Goal: Use online tool/utility: Utilize a website feature to perform a specific function

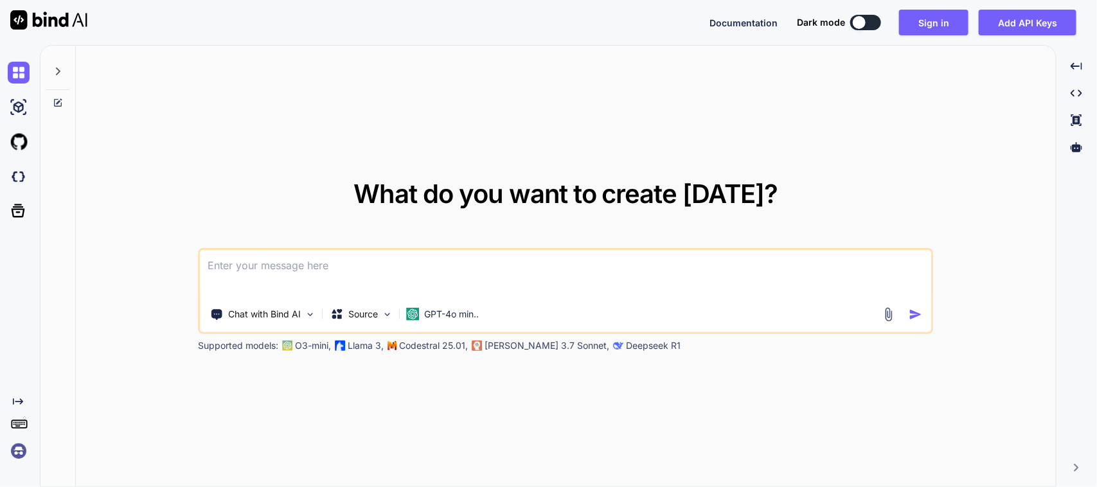
click at [447, 268] on textarea at bounding box center [566, 274] width 731 height 48
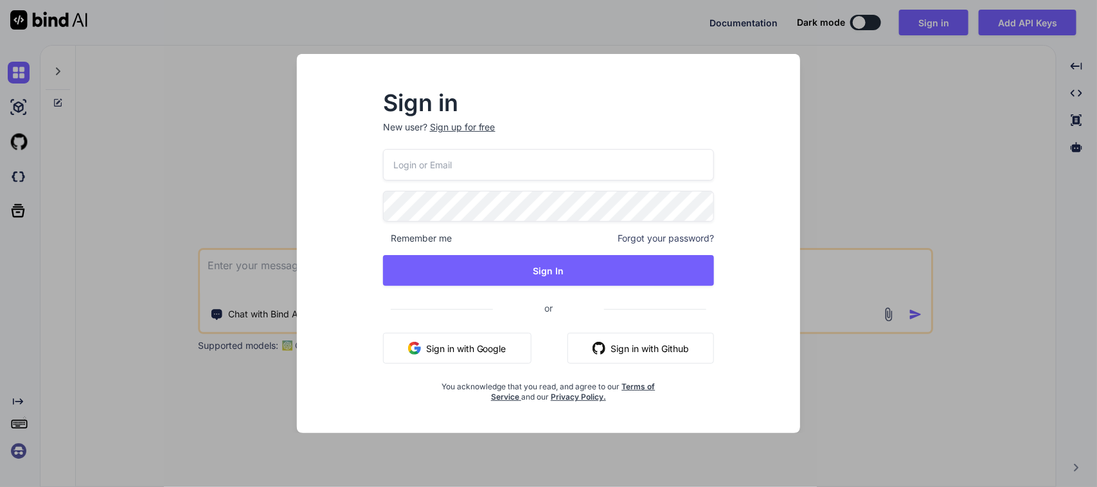
click at [454, 339] on button "Sign in with Google" at bounding box center [457, 348] width 148 height 31
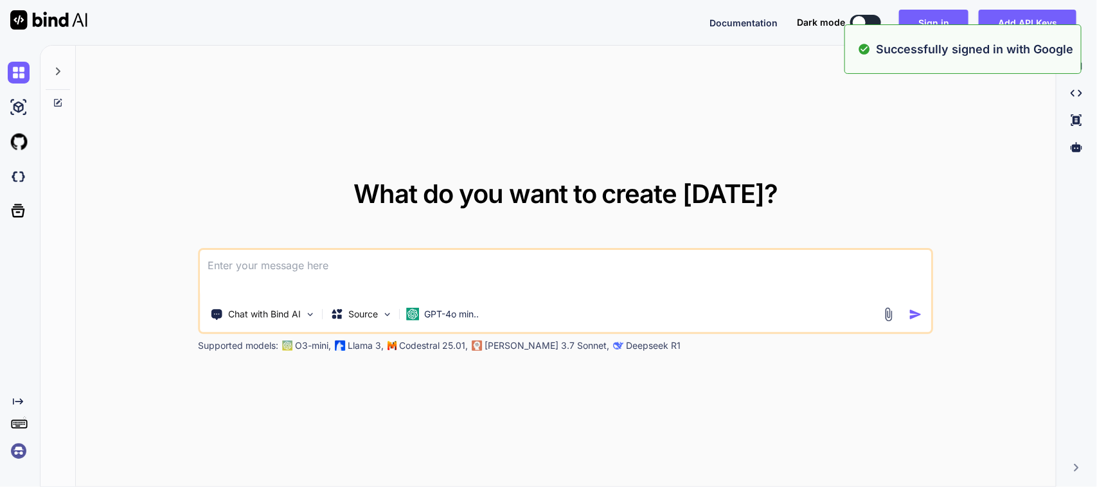
click at [269, 274] on textarea at bounding box center [566, 274] width 731 height 48
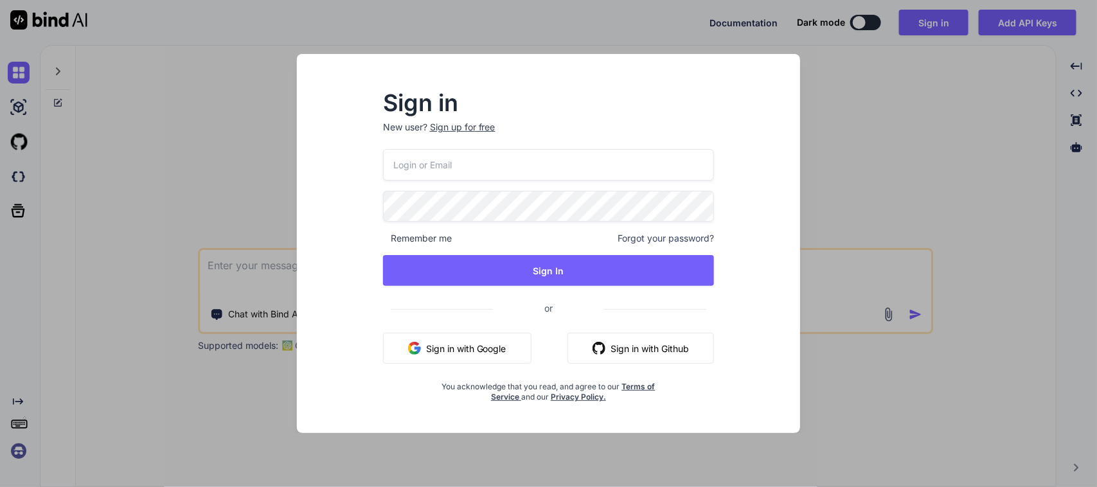
click at [457, 339] on button "Sign in with Google" at bounding box center [457, 348] width 148 height 31
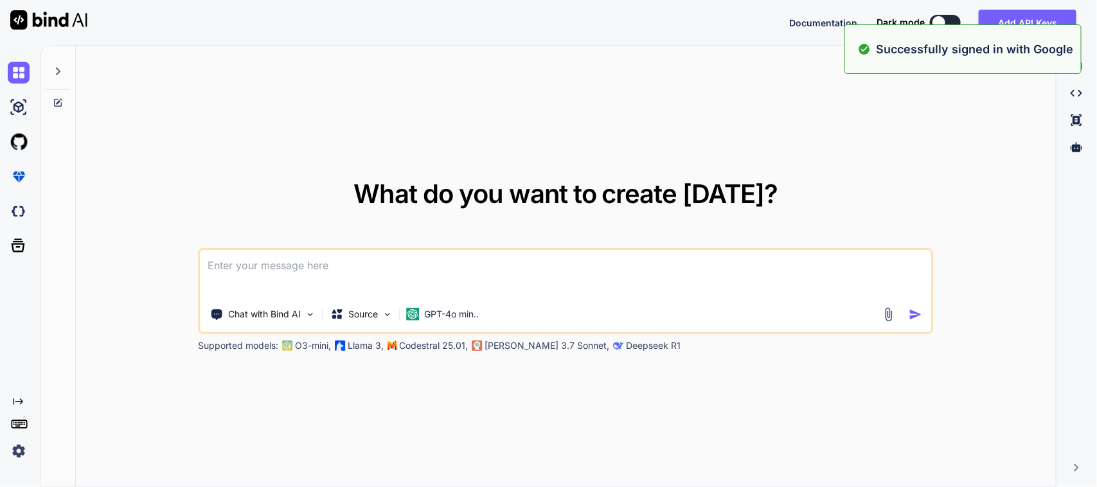
click at [383, 283] on textarea at bounding box center [566, 274] width 731 height 48
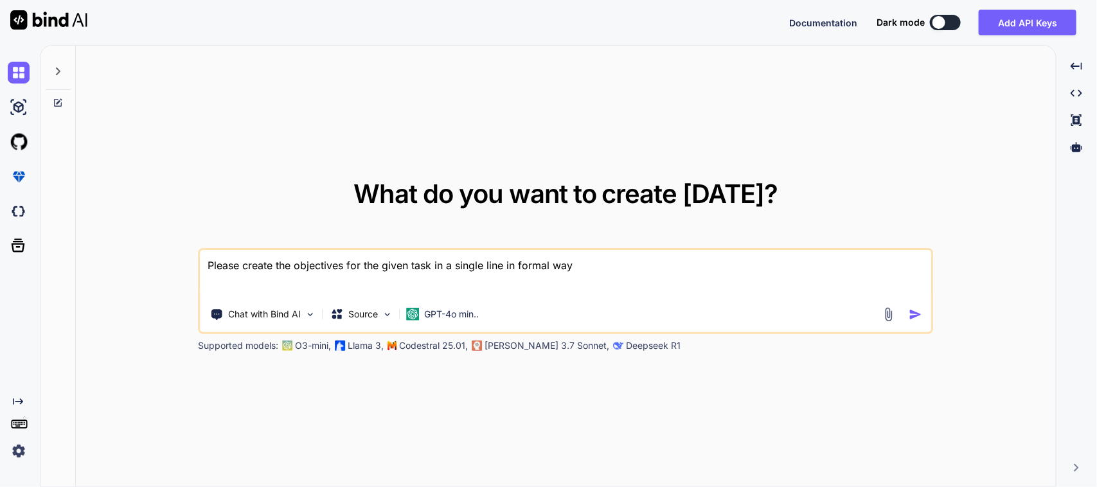
paste textarea "Work on to implement sync api in purchase order screen. Work on to create locat…"
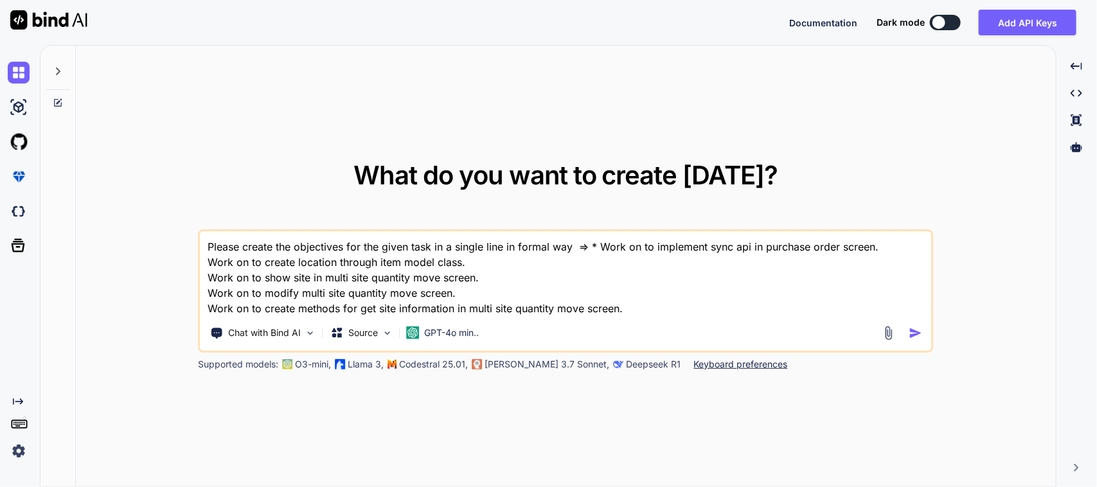
type textarea "Please create the objectives for the given task in a single line in formal way …"
click at [920, 334] on img "button" at bounding box center [915, 333] width 13 height 13
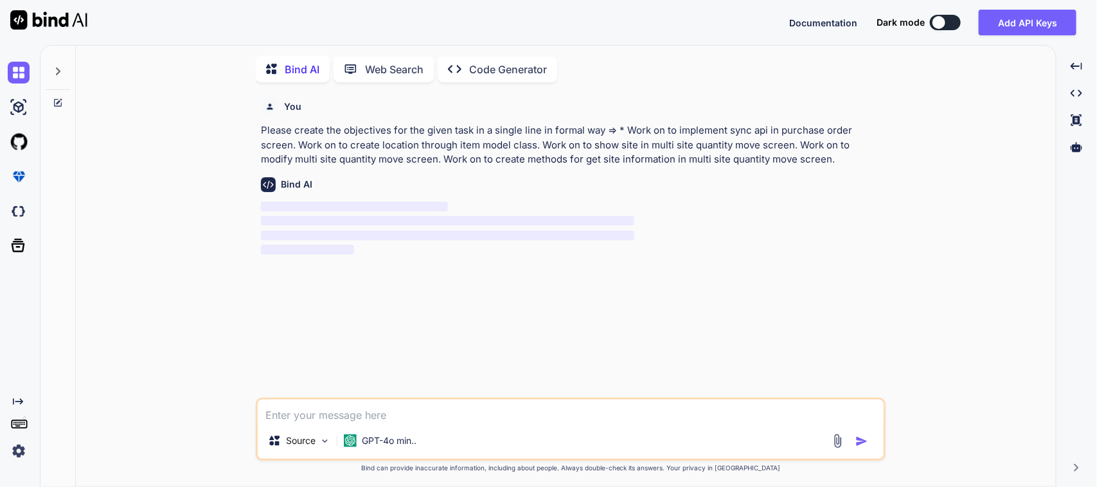
scroll to position [5, 0]
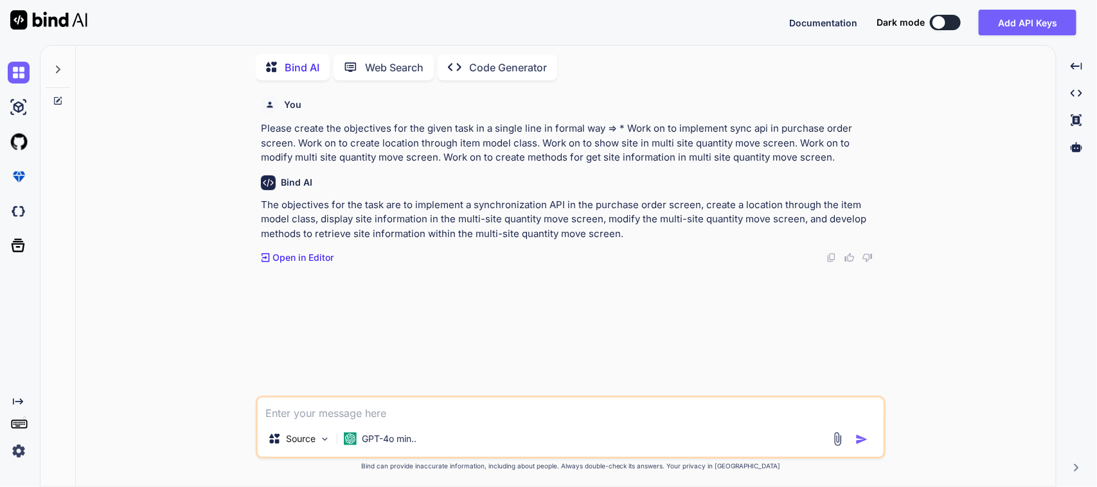
click at [487, 407] on textarea at bounding box center [571, 409] width 626 height 23
type textarea "No in a single line for each task"
click at [864, 445] on img "button" at bounding box center [861, 439] width 13 height 13
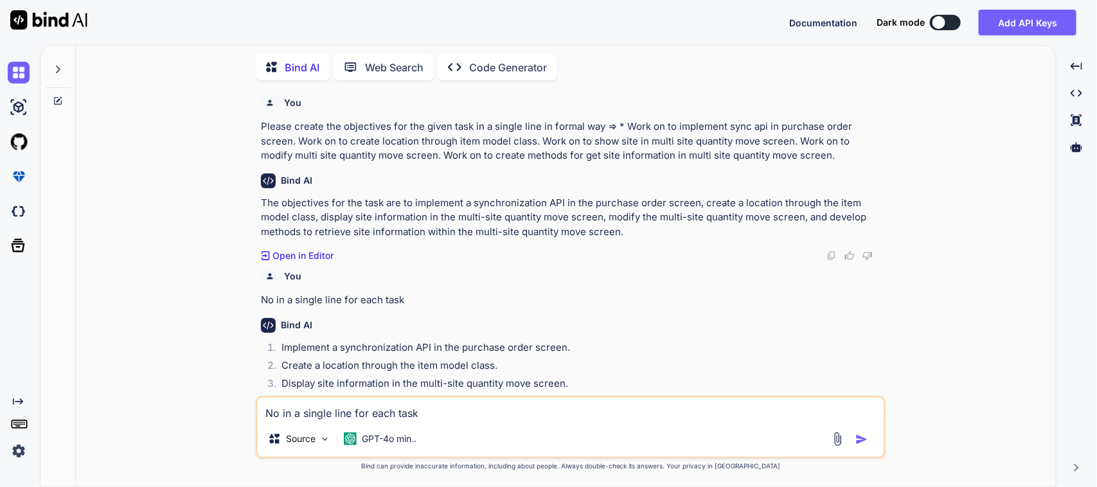
scroll to position [58, 0]
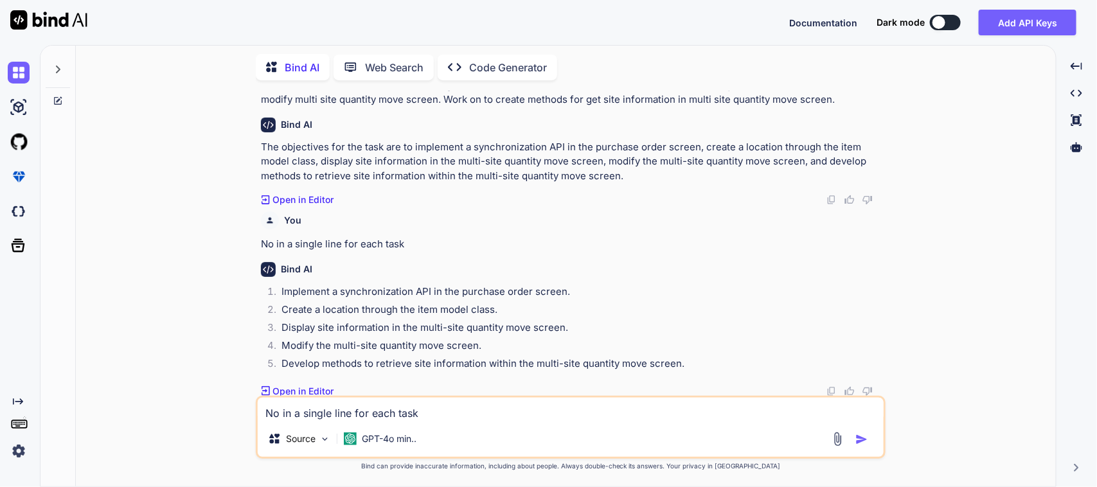
click at [426, 405] on textarea "No in a single line for each task" at bounding box center [571, 409] width 626 height 23
type textarea "please create in best formal way"
click at [859, 442] on img "button" at bounding box center [861, 439] width 13 height 13
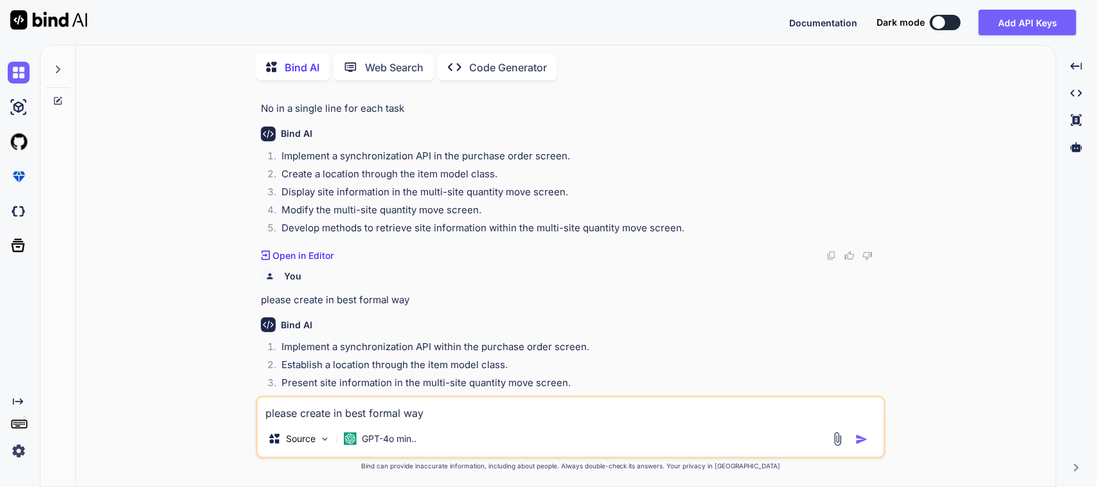
scroll to position [249, 0]
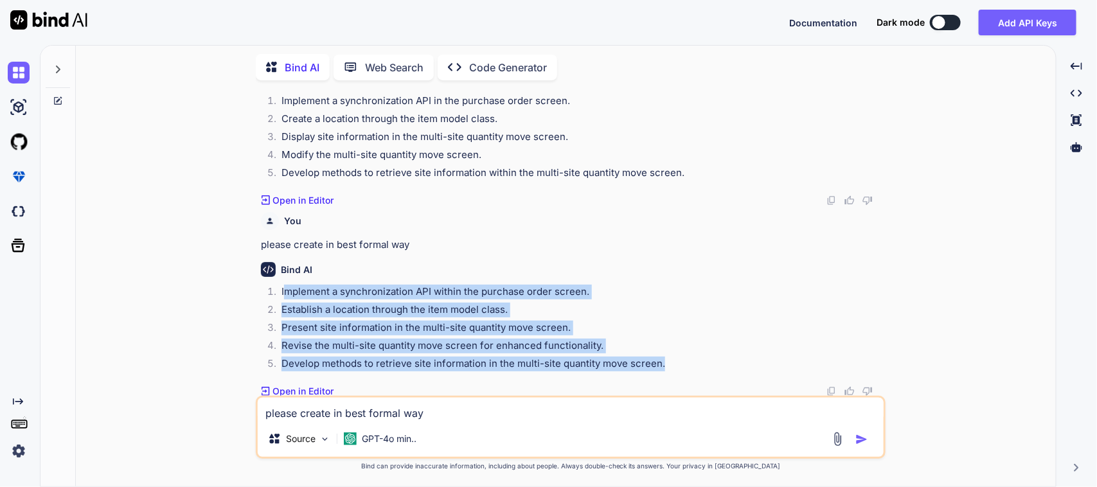
drag, startPoint x: 286, startPoint y: 292, endPoint x: 669, endPoint y: 361, distance: 389.2
click at [668, 361] on ol "Implement a synchronization API within the purchase order screen. Establish a l…" at bounding box center [572, 330] width 622 height 90
copy ol "mplement a synchronization API within the purchase order screen. Establish a lo…"
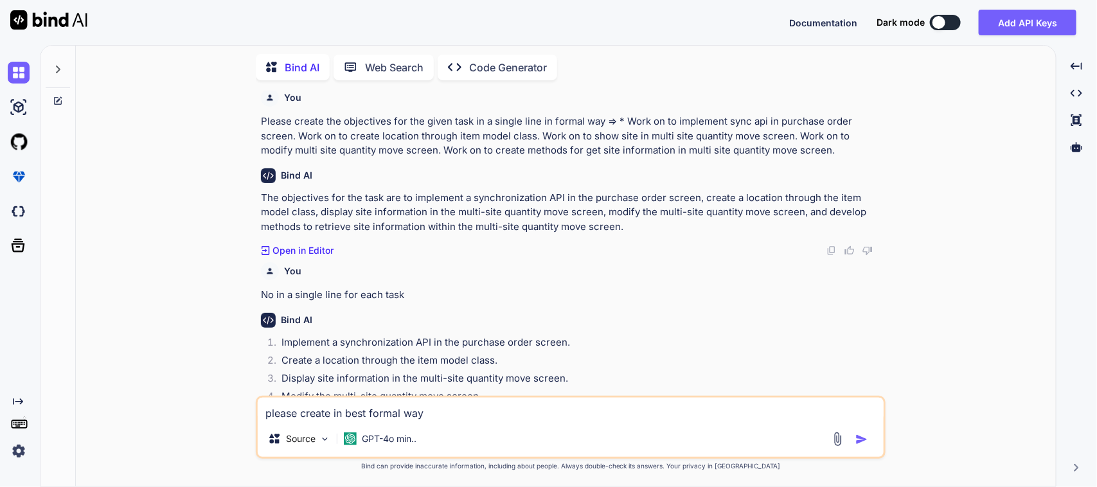
scroll to position [0, 0]
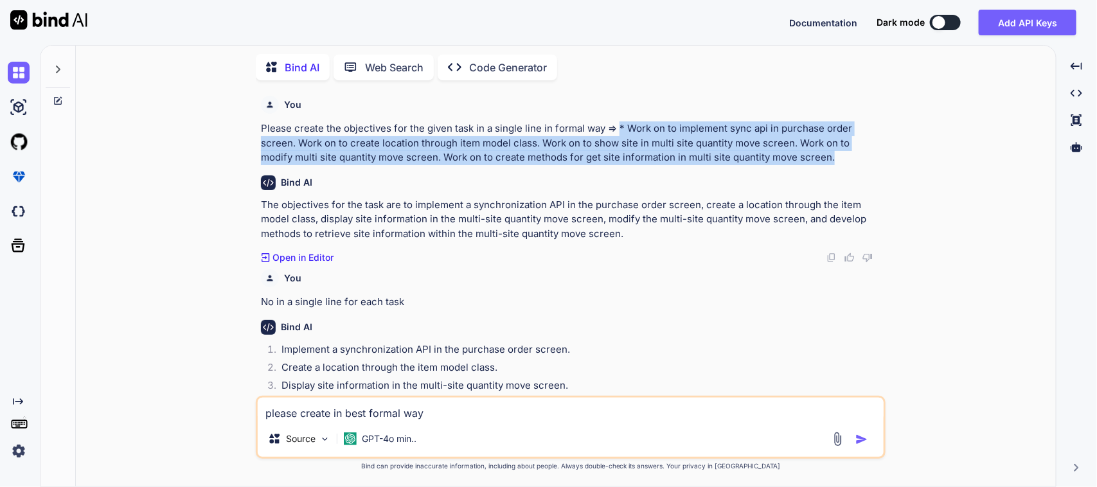
drag, startPoint x: 617, startPoint y: 127, endPoint x: 850, endPoint y: 153, distance: 234.8
click at [850, 153] on p "Please create the objectives for the given task in a single line in formal way …" at bounding box center [572, 143] width 622 height 44
copy p "* Work on to implement sync api in purchase order screen. Work on to create loc…"
